Goal: Navigation & Orientation: Find specific page/section

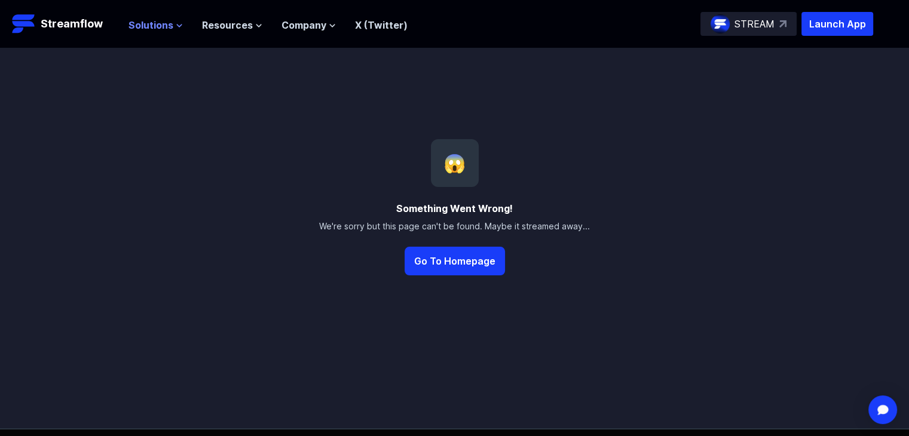
click at [161, 22] on span "Solutions" at bounding box center [150, 25] width 45 height 14
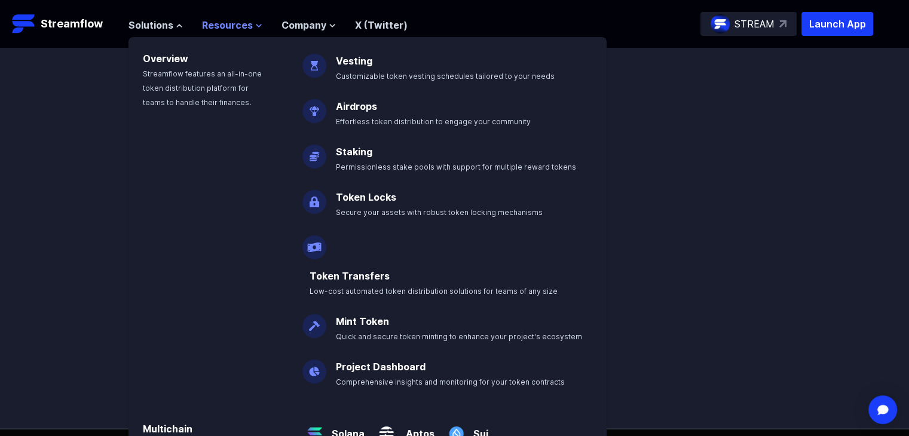
click at [225, 28] on span "Resources" at bounding box center [227, 25] width 51 height 14
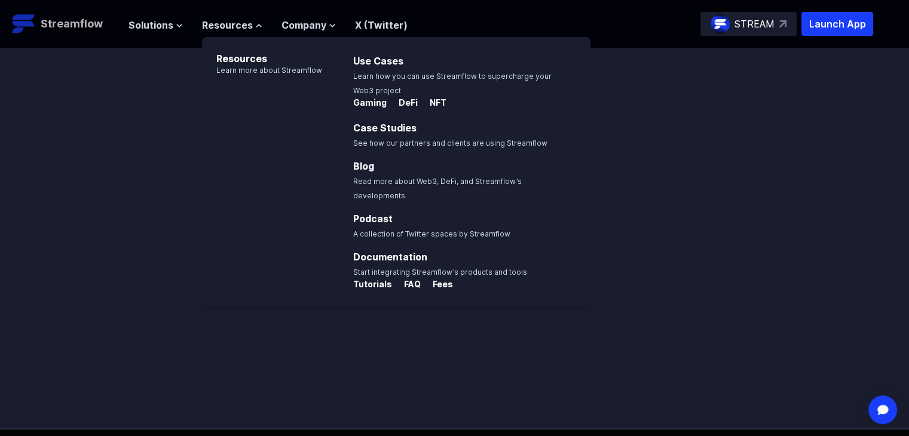
click at [82, 18] on p "Streamflow" at bounding box center [72, 24] width 62 height 17
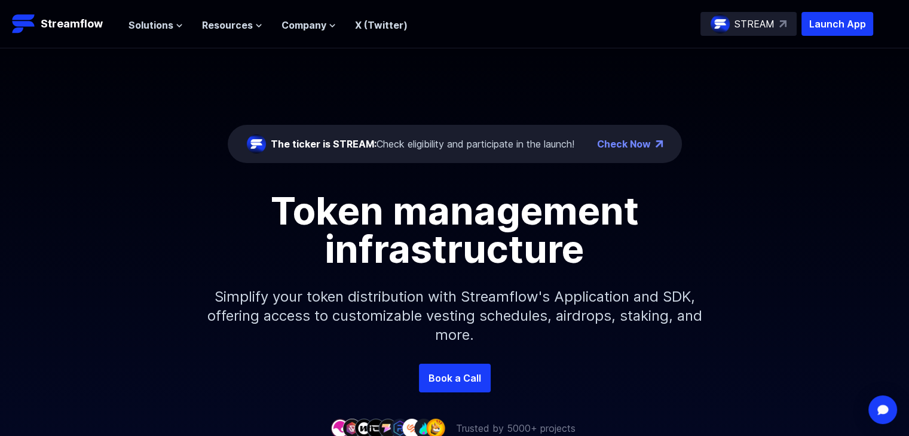
click at [436, 142] on div "The ticker is STREAM: Check eligibility and participate in the launch!" at bounding box center [422, 144] width 303 height 14
click at [531, 143] on div "The ticker is STREAM: Check eligibility and participate in the launch!" at bounding box center [422, 144] width 303 height 14
click at [329, 140] on span "The ticker is STREAM:" at bounding box center [324, 144] width 106 height 12
click at [470, 149] on div "The ticker is STREAM: Check eligibility and participate in the launch!" at bounding box center [422, 144] width 303 height 14
click at [634, 142] on link "Check Now" at bounding box center [624, 144] width 54 height 14
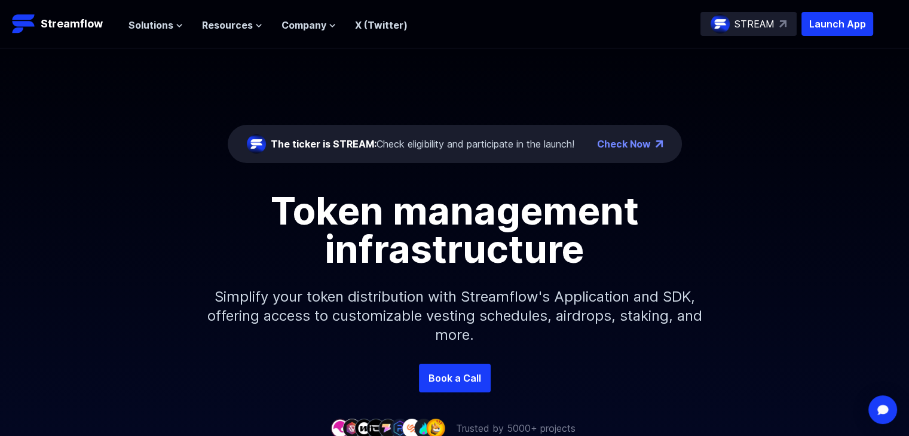
click at [386, 143] on div "The ticker is STREAM: Check eligibility and participate in the launch!" at bounding box center [422, 144] width 303 height 14
drag, startPoint x: 332, startPoint y: 143, endPoint x: 317, endPoint y: 143, distance: 14.9
click at [332, 143] on span "The ticker is STREAM:" at bounding box center [324, 144] width 106 height 12
click at [146, 21] on span "Solutions" at bounding box center [150, 25] width 45 height 14
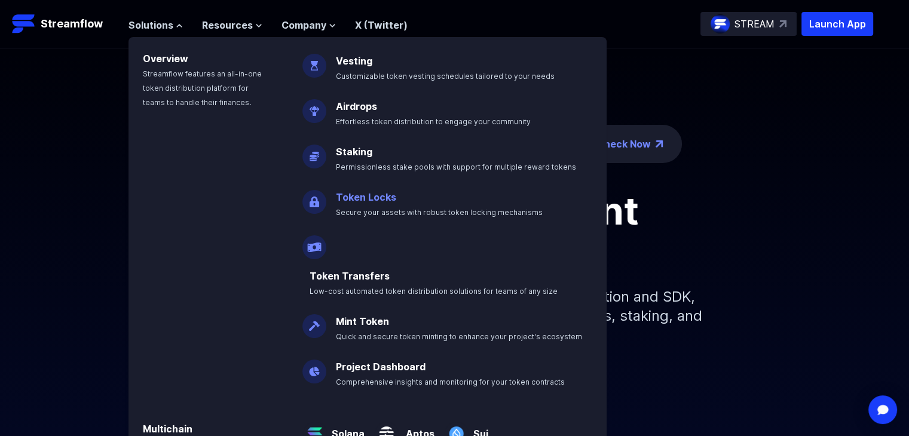
click at [375, 200] on link "Token Locks" at bounding box center [366, 197] width 60 height 12
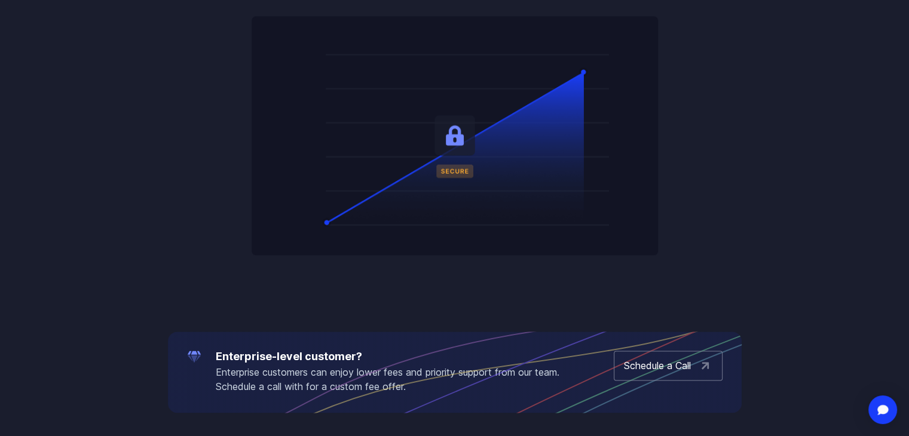
scroll to position [1673, 0]
